Goal: Information Seeking & Learning: Learn about a topic

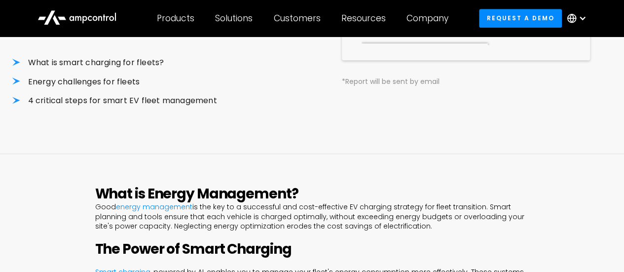
scroll to position [148, 0]
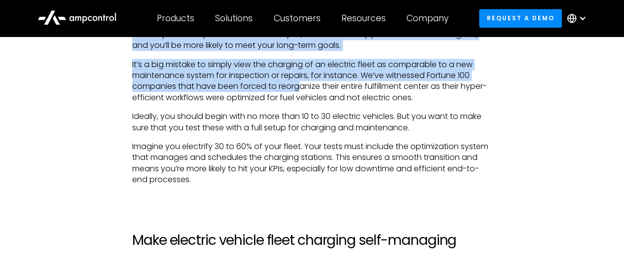
scroll to position [2534, 0]
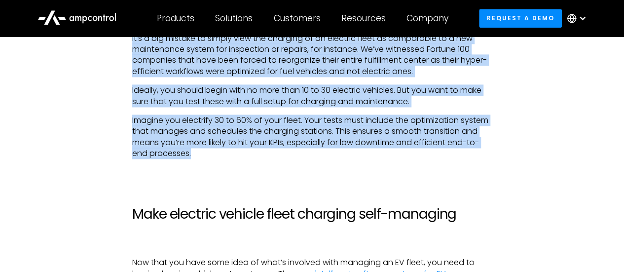
drag, startPoint x: 141, startPoint y: 93, endPoint x: 313, endPoint y: 171, distance: 189.3
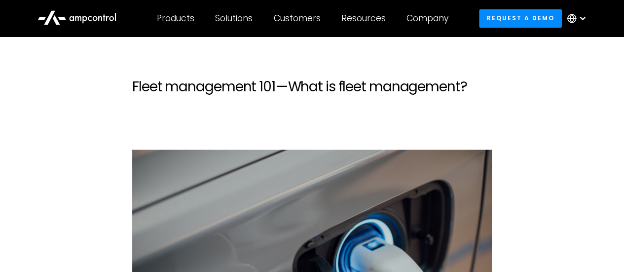
scroll to position [562, 0]
